Goal: Information Seeking & Learning: Learn about a topic

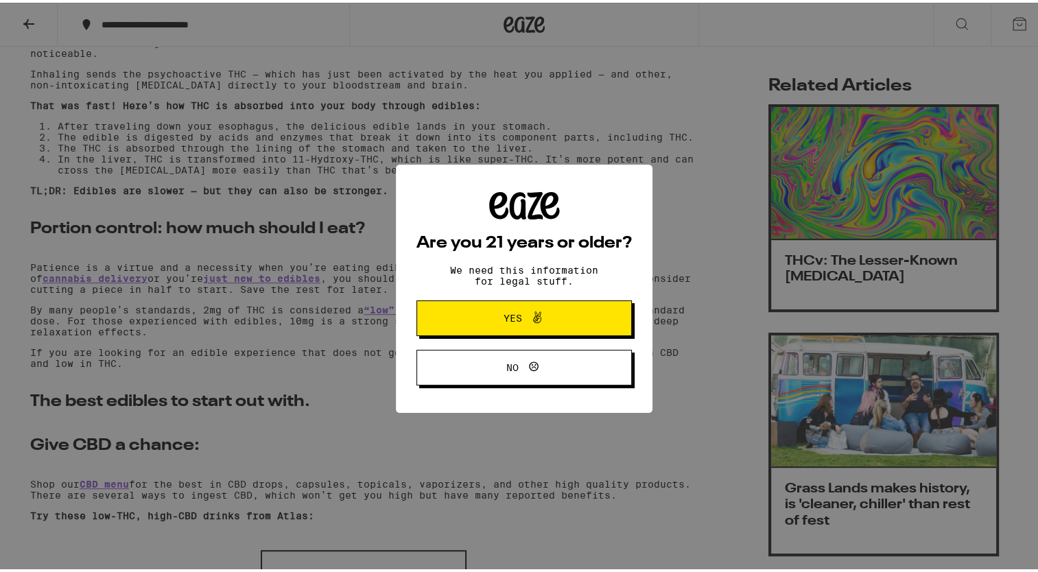
scroll to position [510, 0]
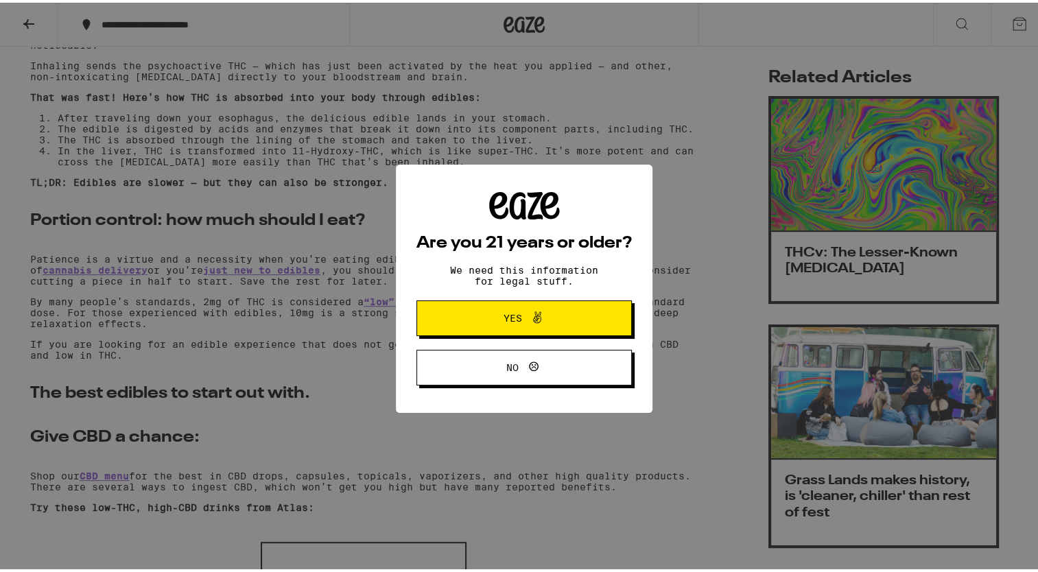
click at [475, 372] on span "No" at bounding box center [524, 365] width 104 height 18
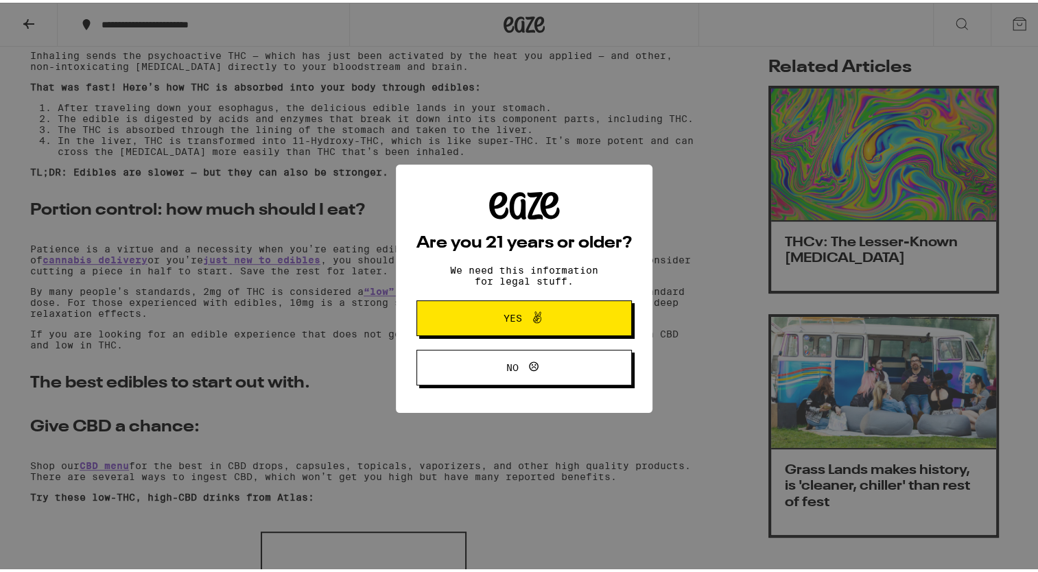
scroll to position [520, 0]
